Goal: Task Accomplishment & Management: Use online tool/utility

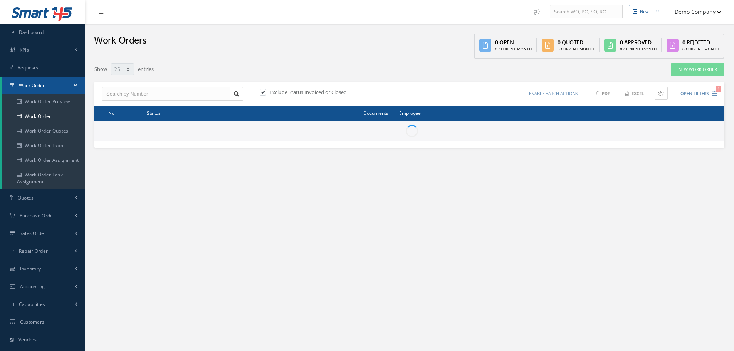
select select "25"
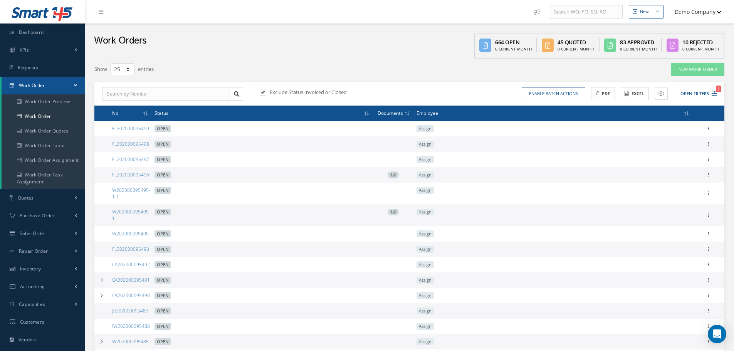
click at [696, 13] on button "Demo Company" at bounding box center [695, 11] width 54 height 15
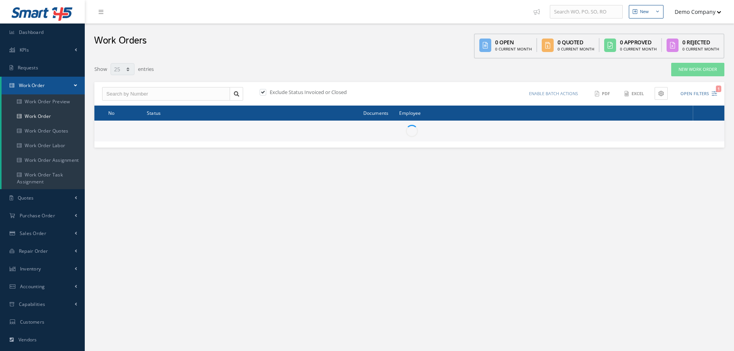
select select "25"
click at [703, 12] on button "Demo Company" at bounding box center [695, 11] width 54 height 15
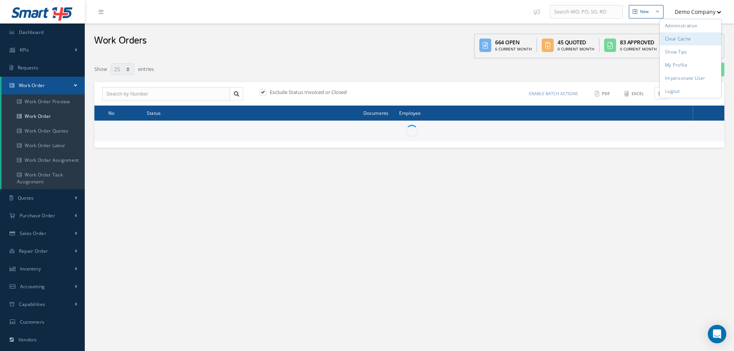
click at [694, 41] on link "Clear Cache" at bounding box center [691, 38] width 62 height 13
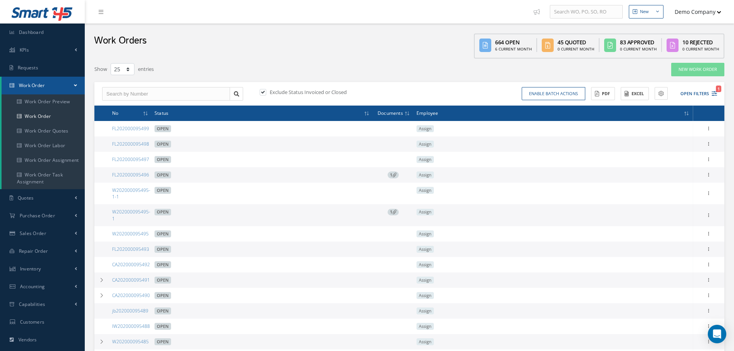
click at [705, 15] on button "Demo Company" at bounding box center [695, 11] width 54 height 15
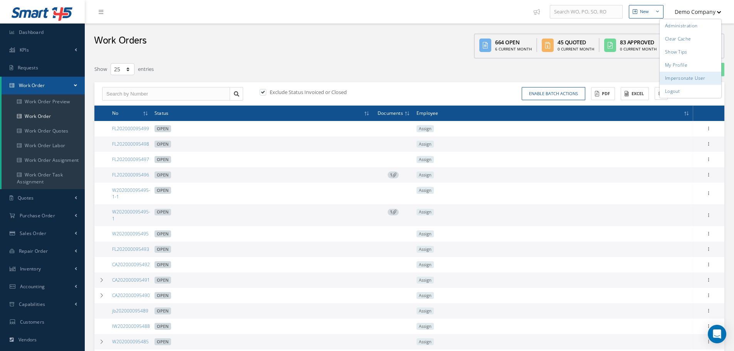
click at [695, 74] on link "Impersonate User" at bounding box center [691, 78] width 62 height 13
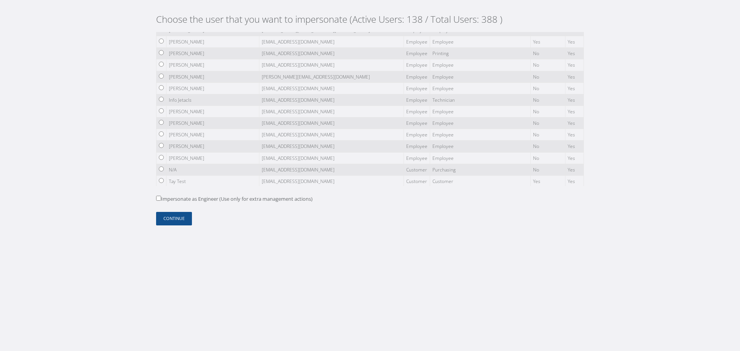
scroll to position [116, 0]
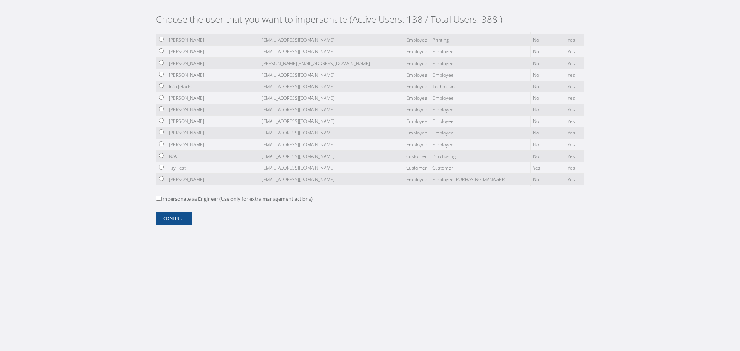
click at [161, 165] on input "radio" at bounding box center [161, 167] width 5 height 5
radio input "true"
click at [175, 221] on button "Continue" at bounding box center [174, 218] width 36 height 13
